Goal: Find specific page/section: Find specific page/section

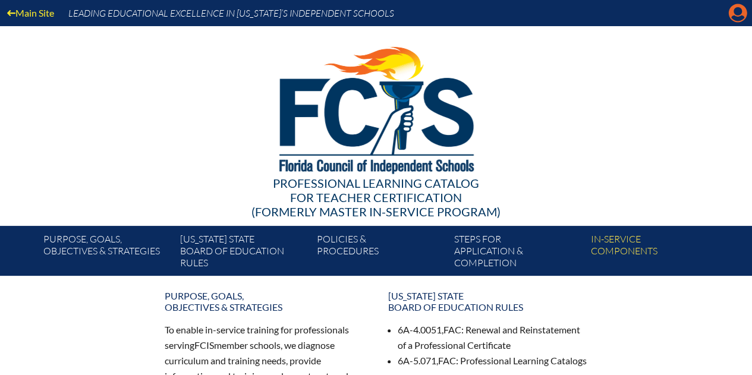
click at [738, 15] on icon "Manage account" at bounding box center [737, 13] width 19 height 19
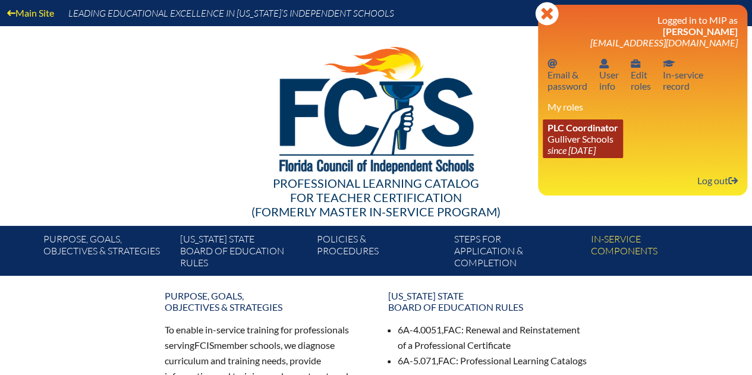
click at [585, 140] on link "PLC Coordinator Gulliver Schools since 2017 Jun 27" at bounding box center [582, 138] width 80 height 39
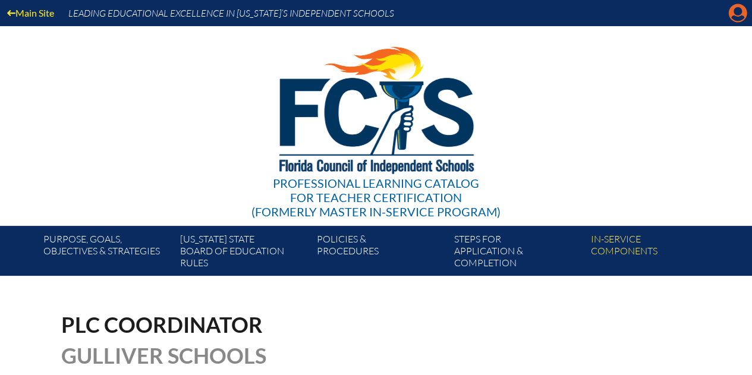
click at [734, 22] on icon "Manage account" at bounding box center [737, 13] width 19 height 19
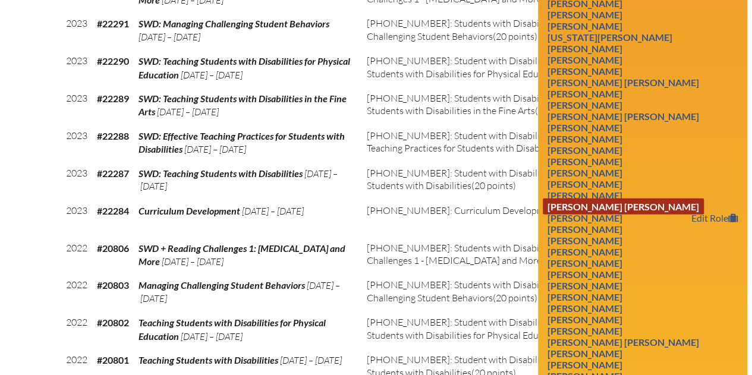
scroll to position [1723, 0]
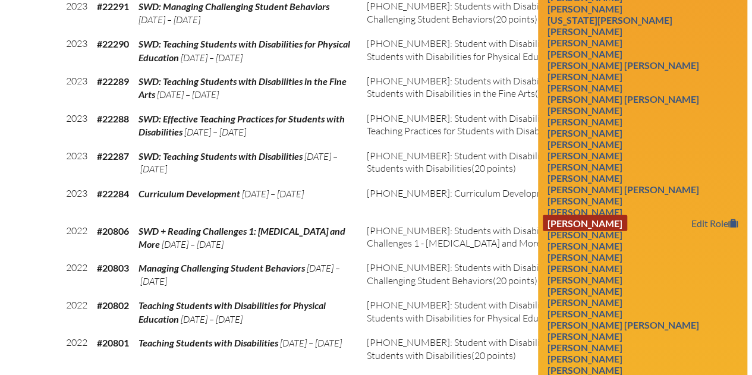
click at [608, 231] on link "[PERSON_NAME]" at bounding box center [584, 223] width 84 height 16
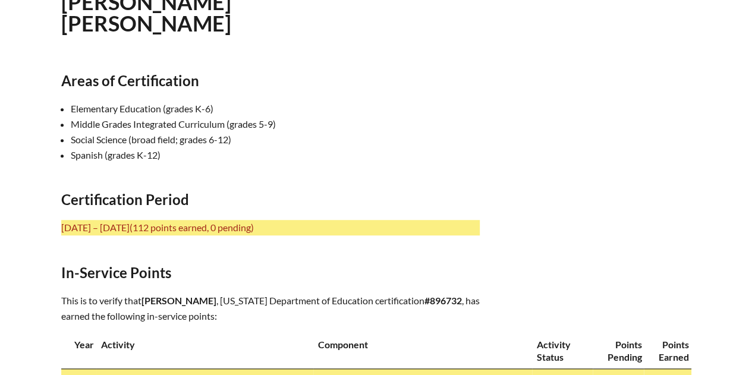
scroll to position [357, 0]
